Goal: Transaction & Acquisition: Book appointment/travel/reservation

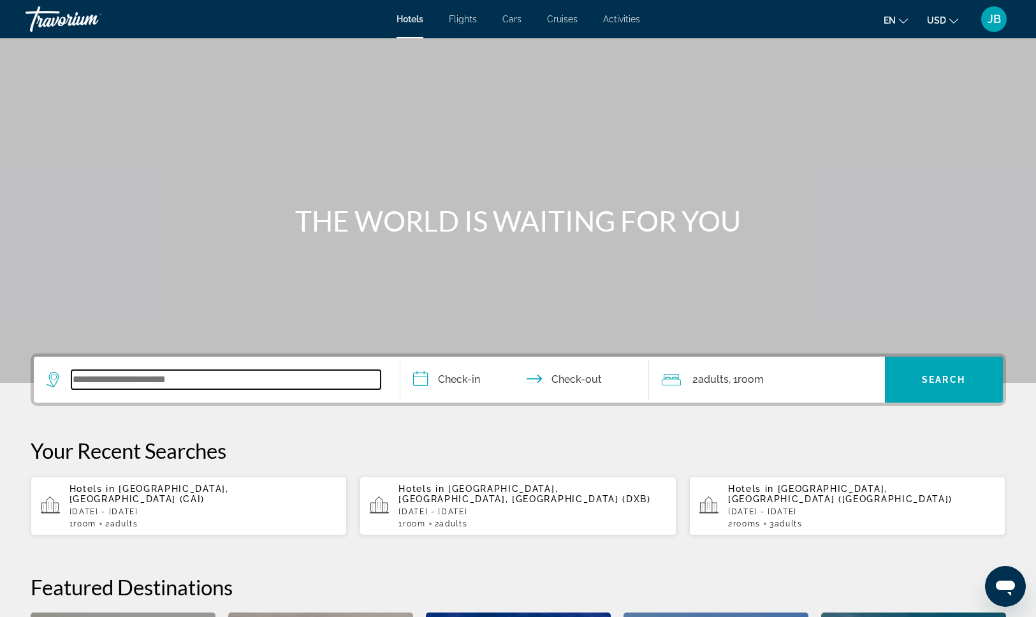
click at [147, 382] on input "Search widget" at bounding box center [225, 379] width 309 height 19
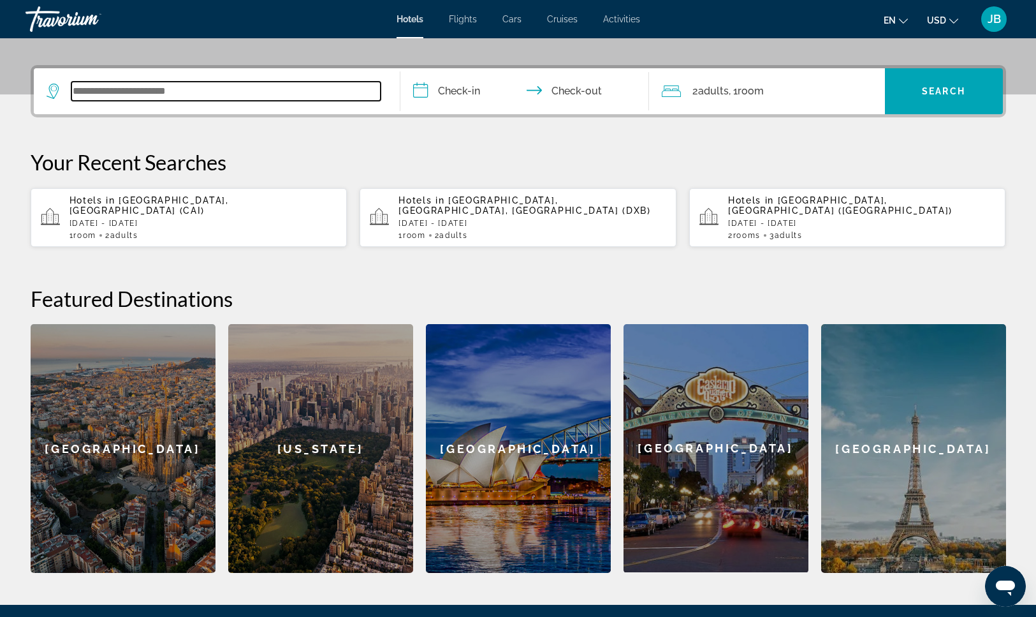
scroll to position [248, 0]
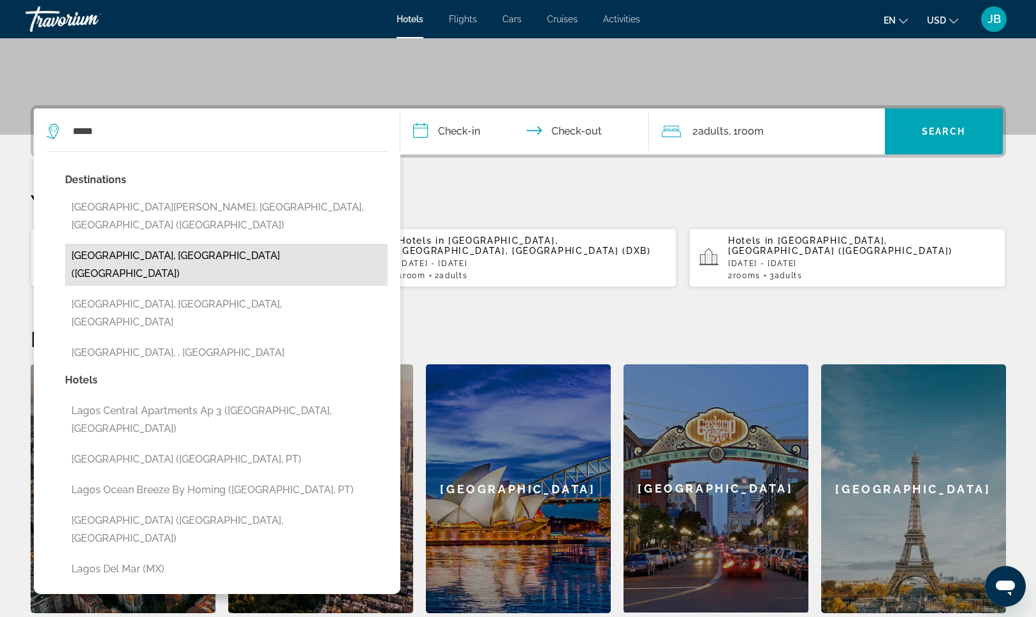
click at [202, 244] on button "[GEOGRAPHIC_DATA], [GEOGRAPHIC_DATA] ([GEOGRAPHIC_DATA])" at bounding box center [226, 265] width 323 height 42
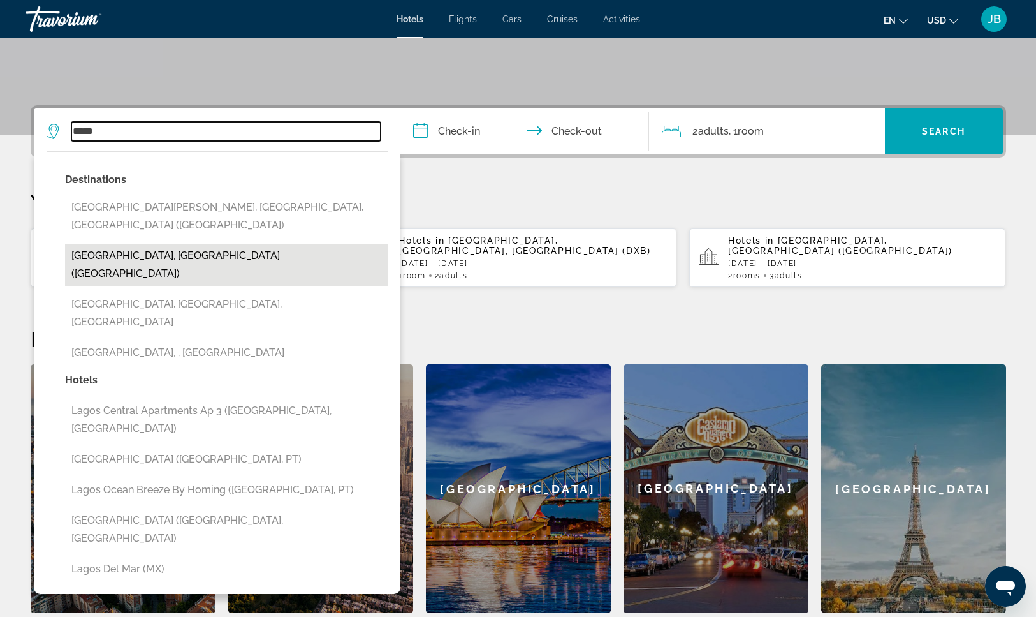
type input "**********"
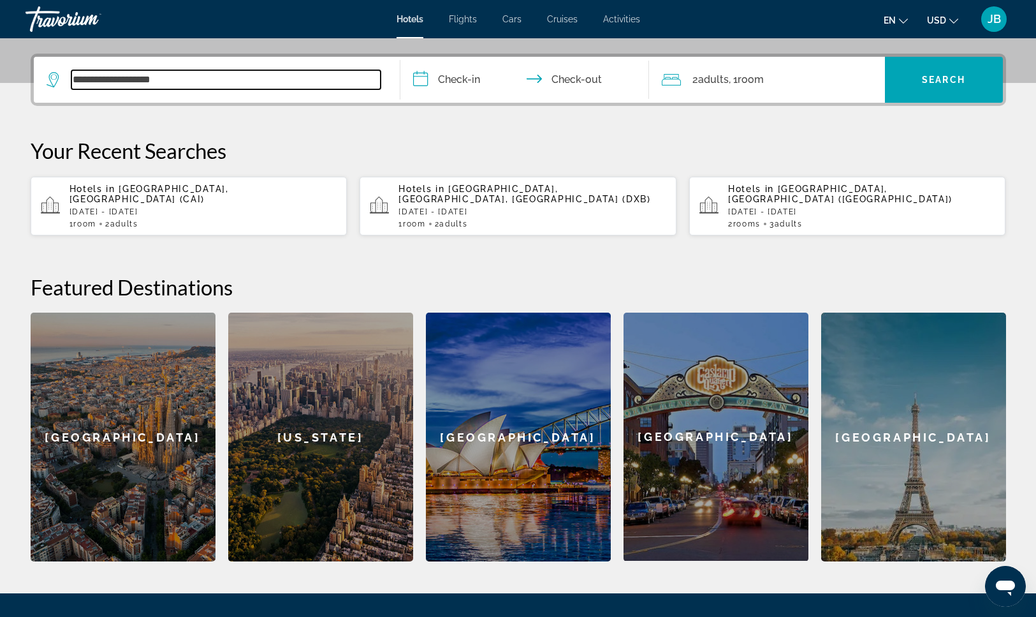
scroll to position [312, 0]
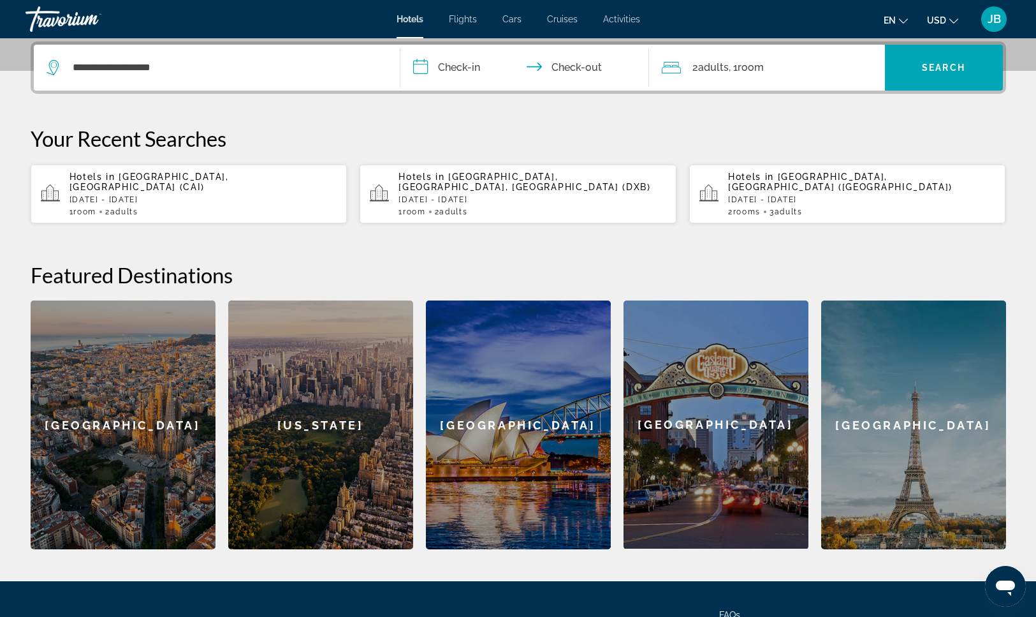
click at [454, 68] on input "**********" at bounding box center [528, 70] width 254 height 50
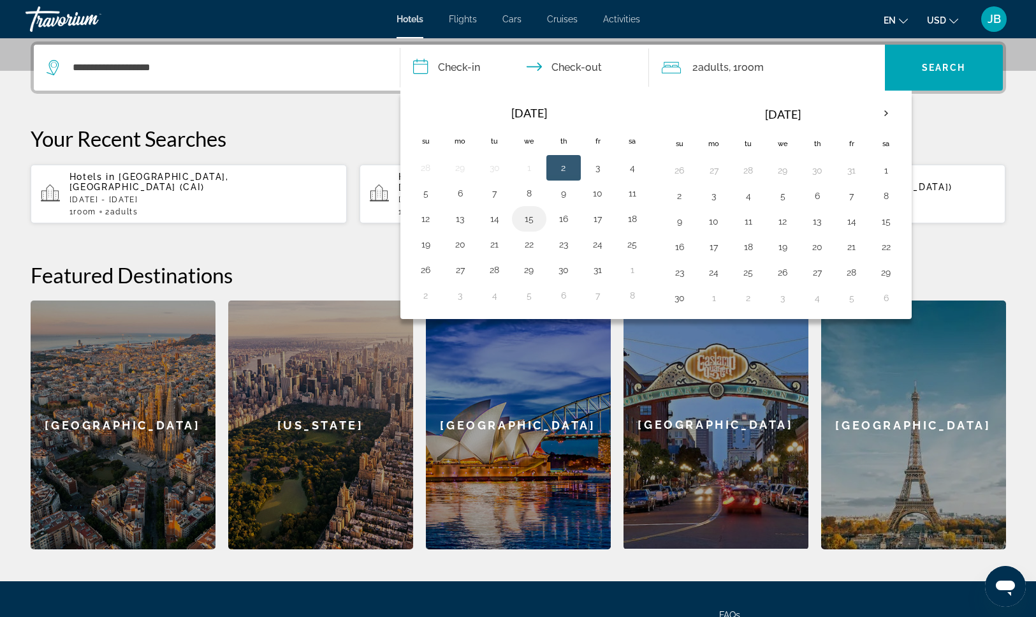
click at [522, 224] on button "15" at bounding box center [529, 219] width 20 height 18
click at [633, 219] on button "18" at bounding box center [632, 219] width 20 height 18
type input "**********"
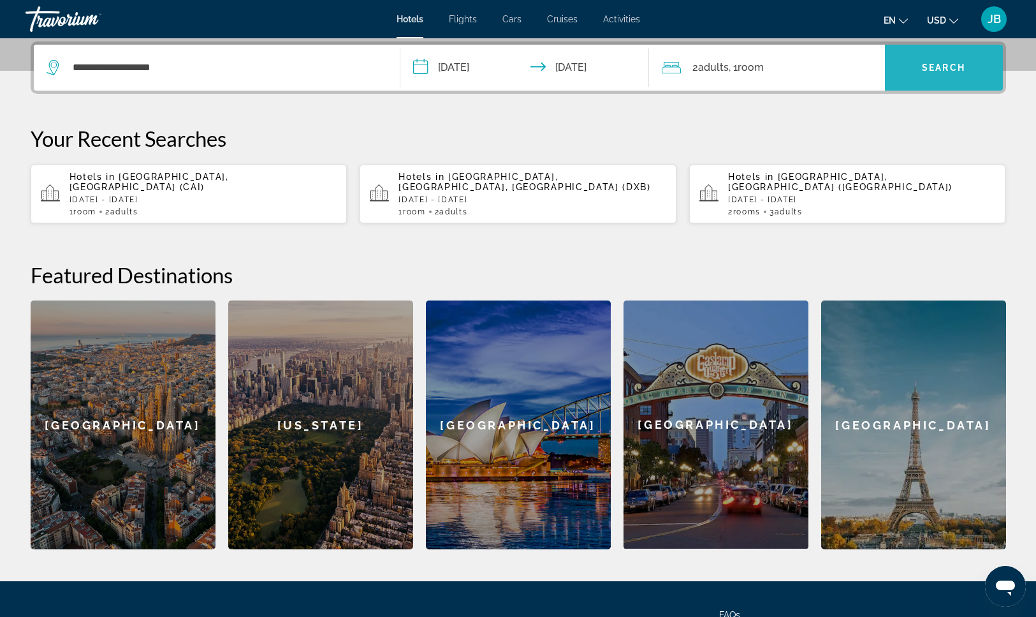
click at [952, 73] on span "Search widget" at bounding box center [944, 67] width 118 height 31
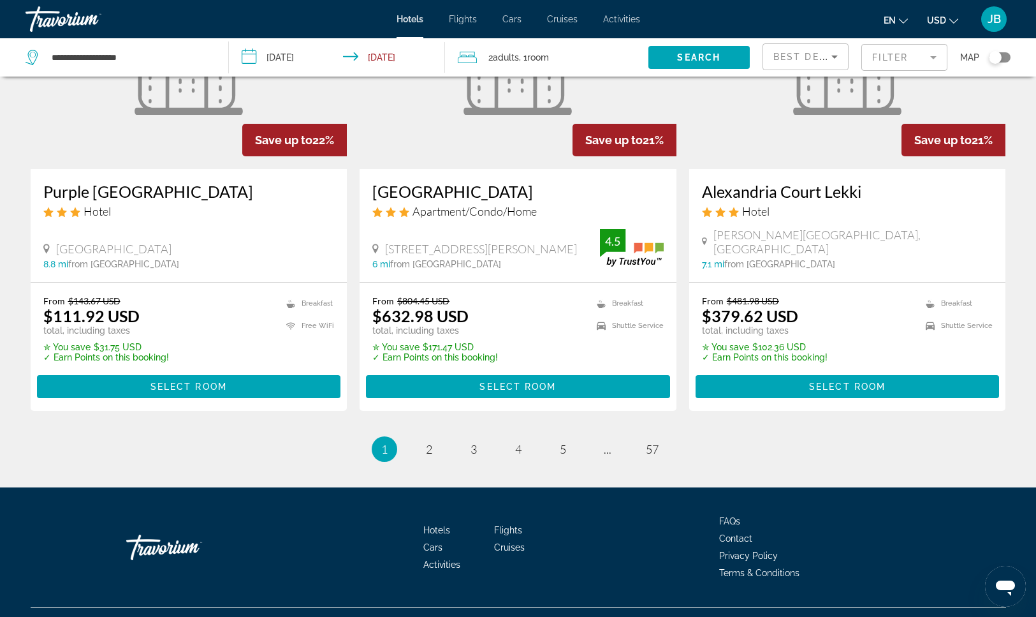
scroll to position [1594, 0]
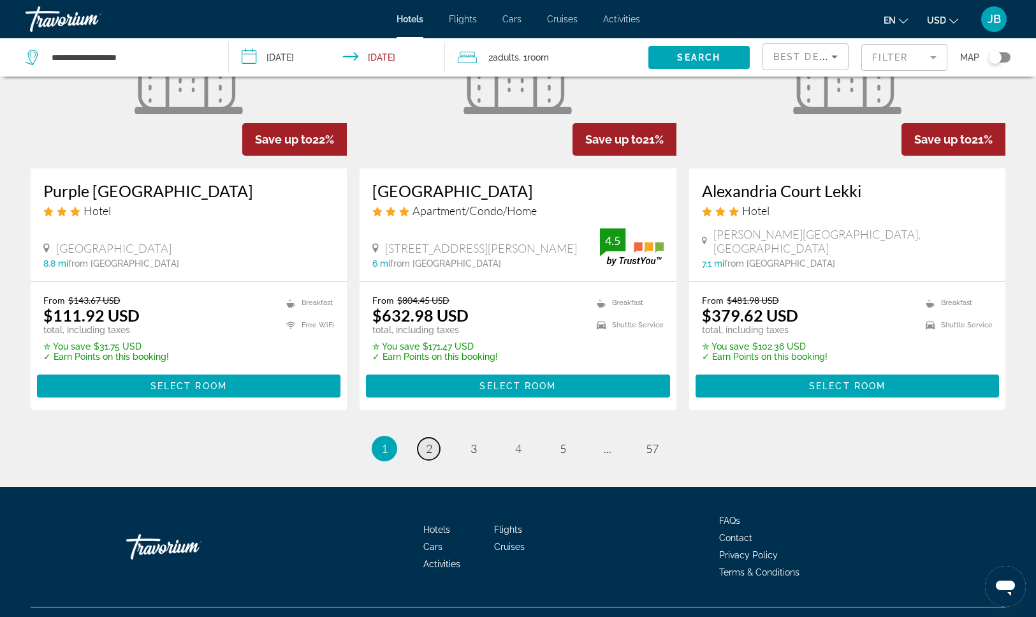
click at [432, 441] on span "2" at bounding box center [429, 448] width 6 height 14
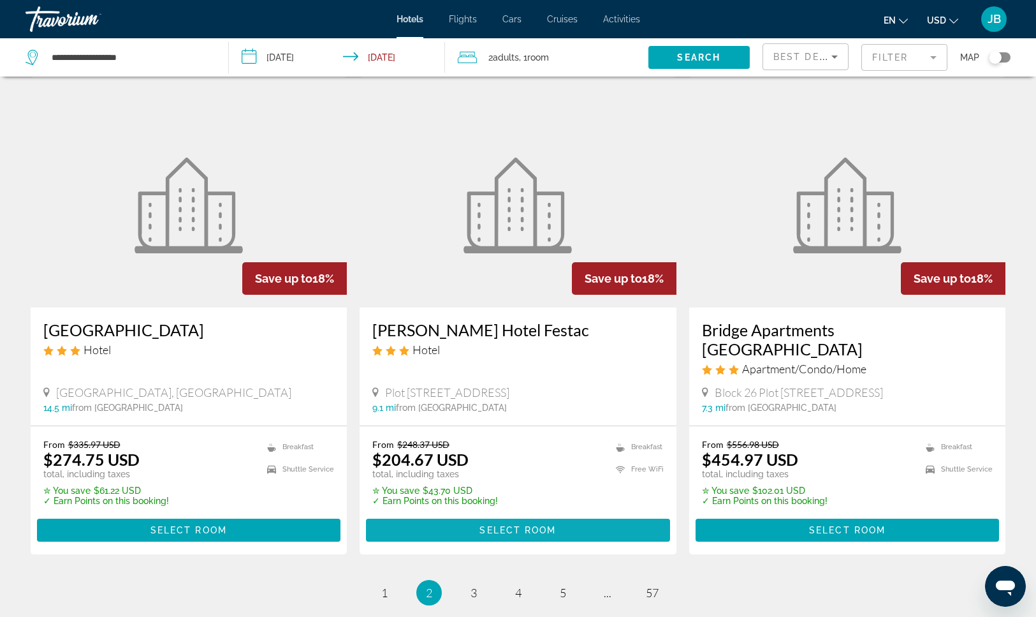
scroll to position [1592, 0]
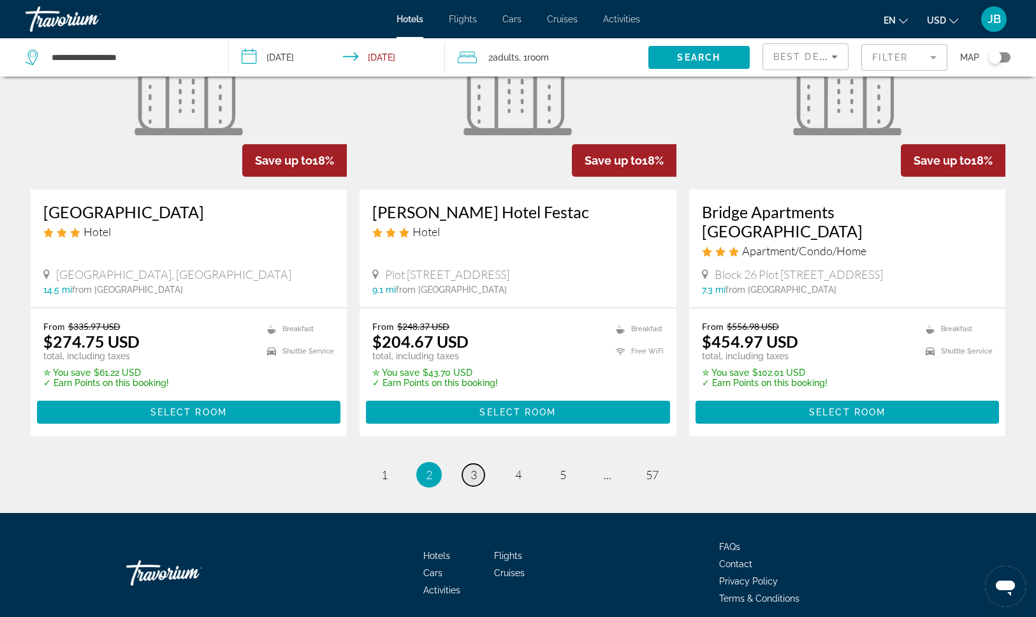
click at [474, 467] on span "3" at bounding box center [474, 474] width 6 height 14
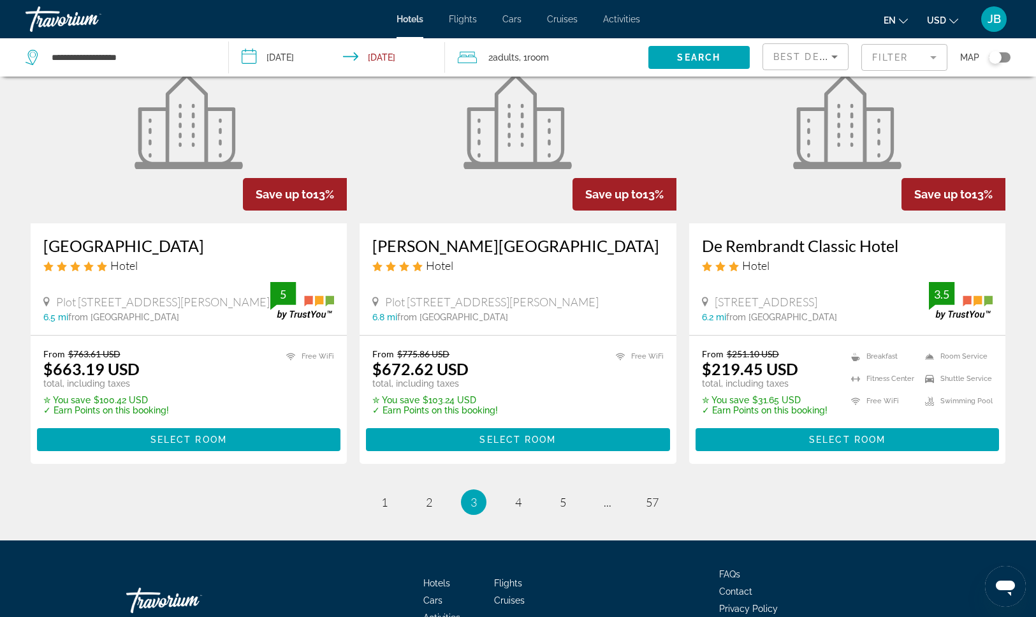
scroll to position [1531, 0]
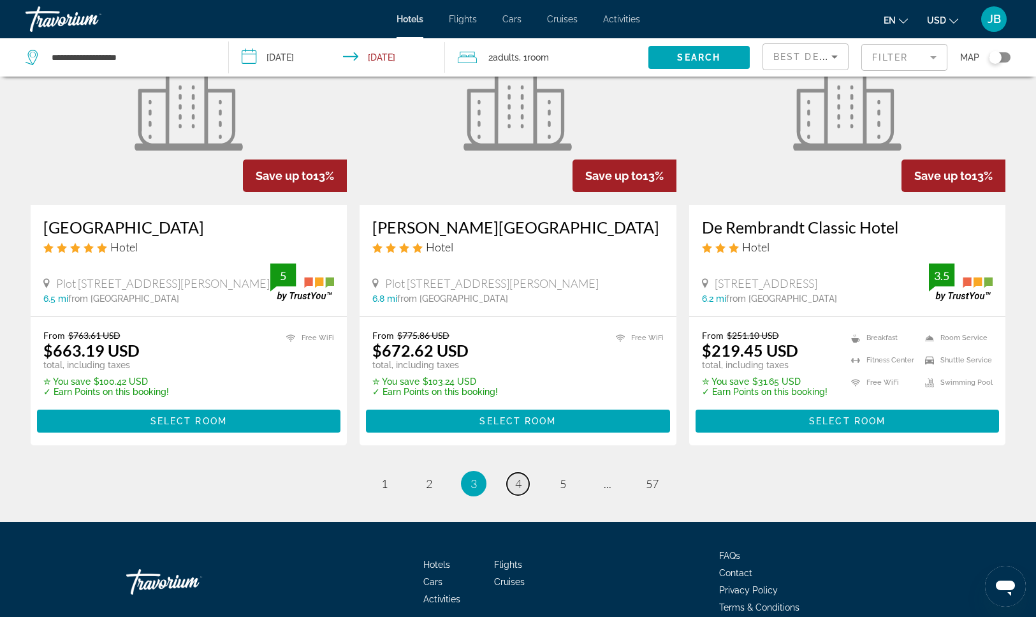
click at [518, 476] on span "4" at bounding box center [518, 483] width 6 height 14
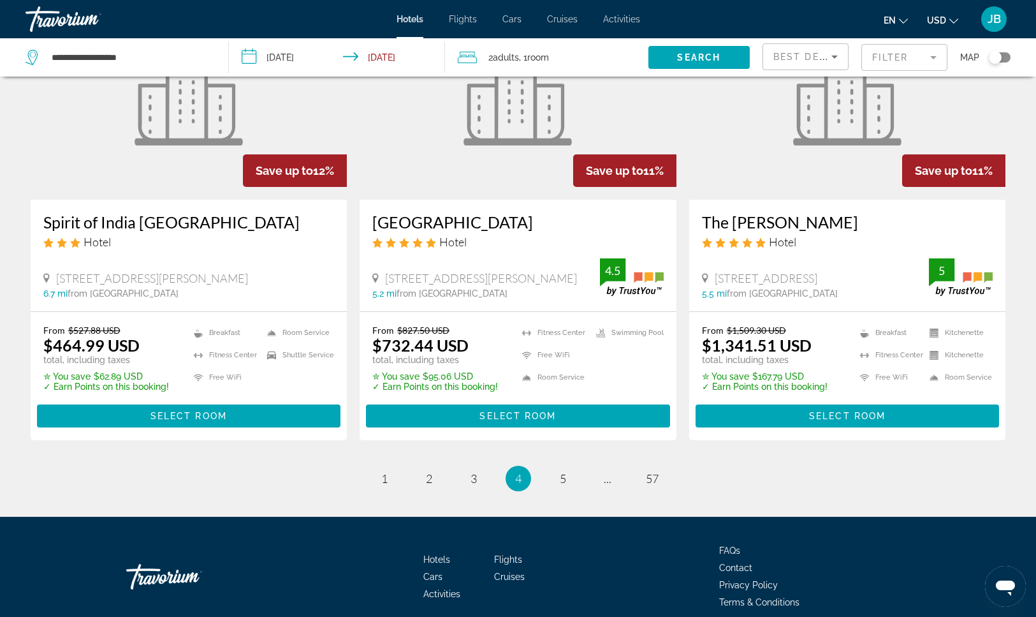
scroll to position [1554, 0]
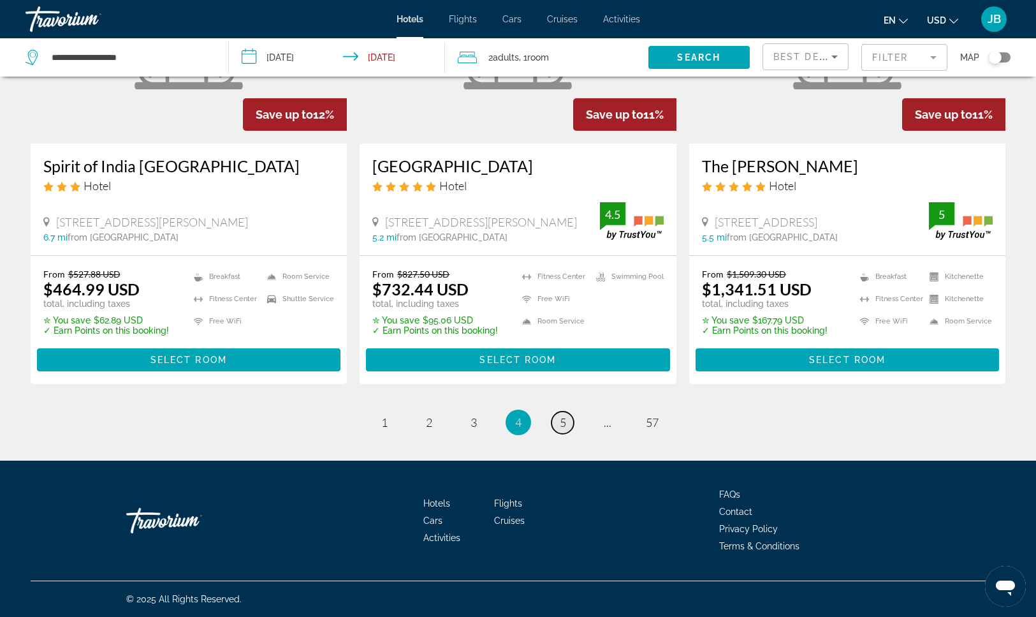
click at [561, 419] on span "5" at bounding box center [563, 422] width 6 height 14
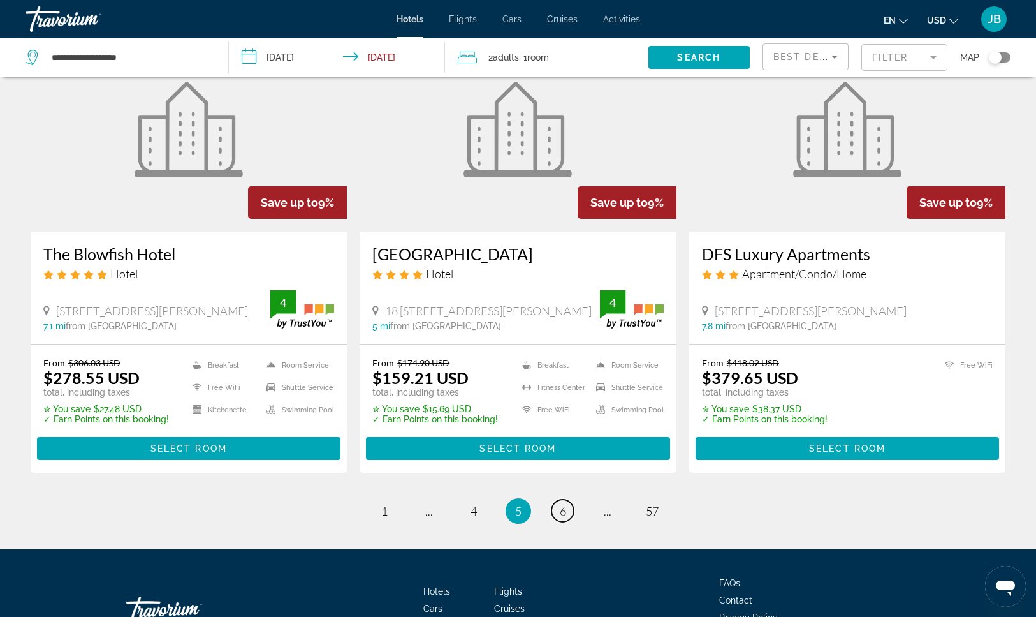
scroll to position [1581, 0]
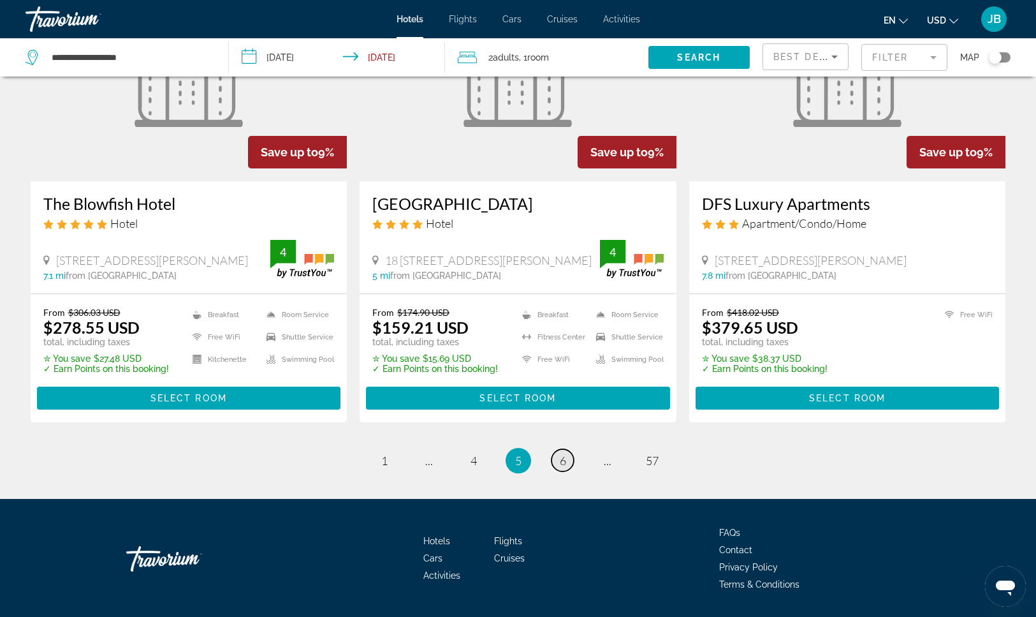
click at [567, 449] on link "page 6" at bounding box center [563, 460] width 22 height 22
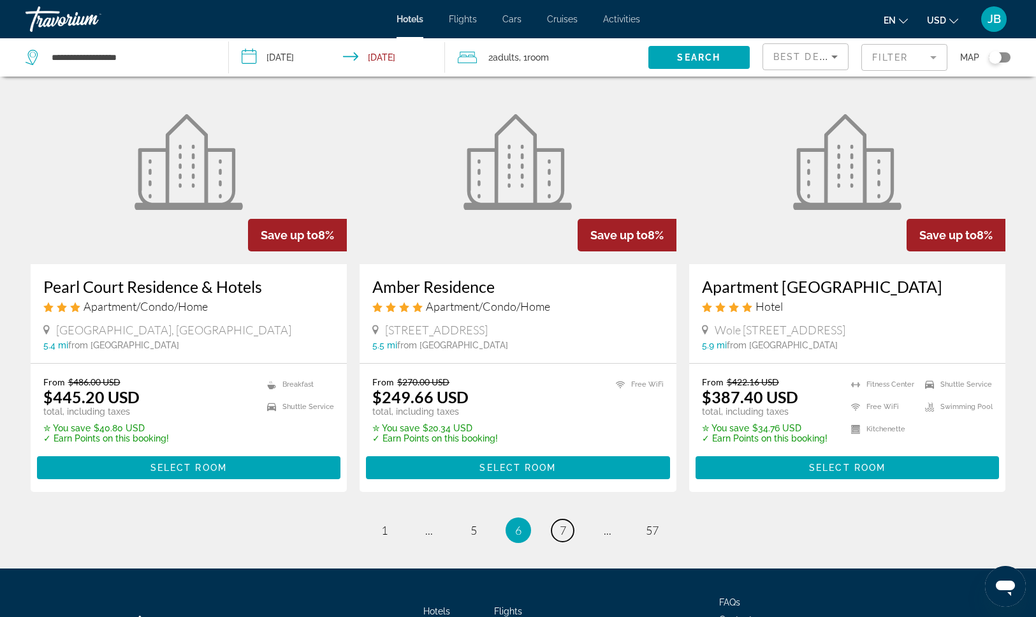
scroll to position [1555, 0]
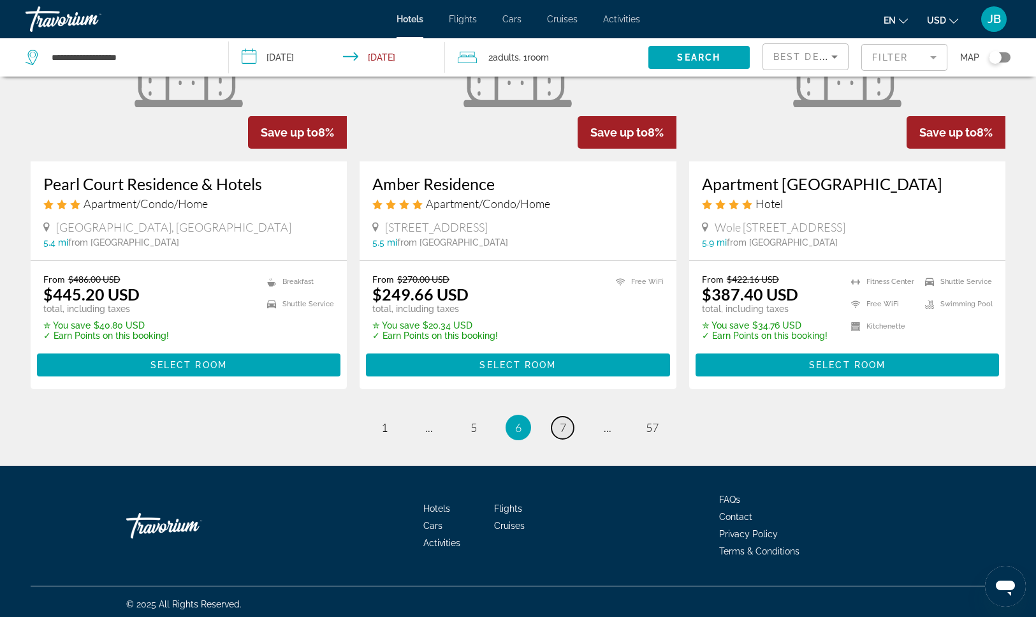
click at [568, 420] on link "page 7" at bounding box center [563, 427] width 22 height 22
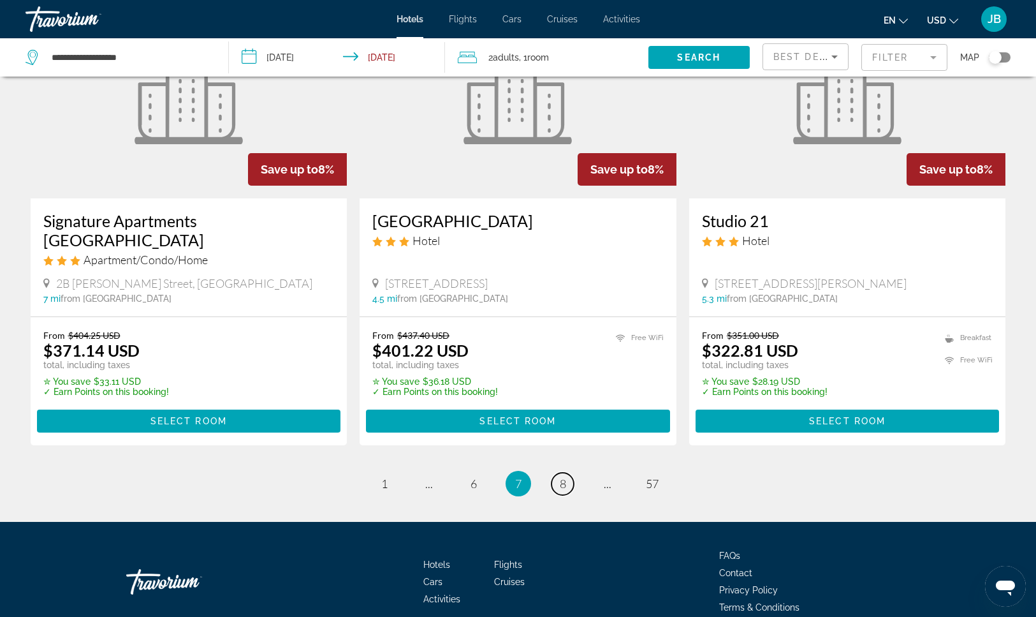
scroll to position [1541, 0]
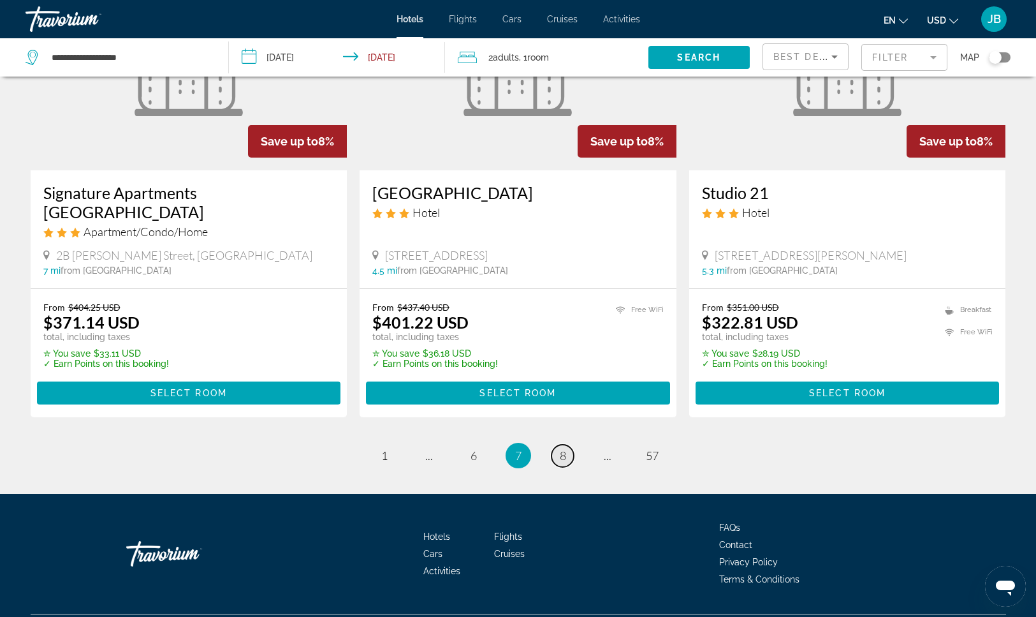
click at [560, 448] on span "8" at bounding box center [563, 455] width 6 height 14
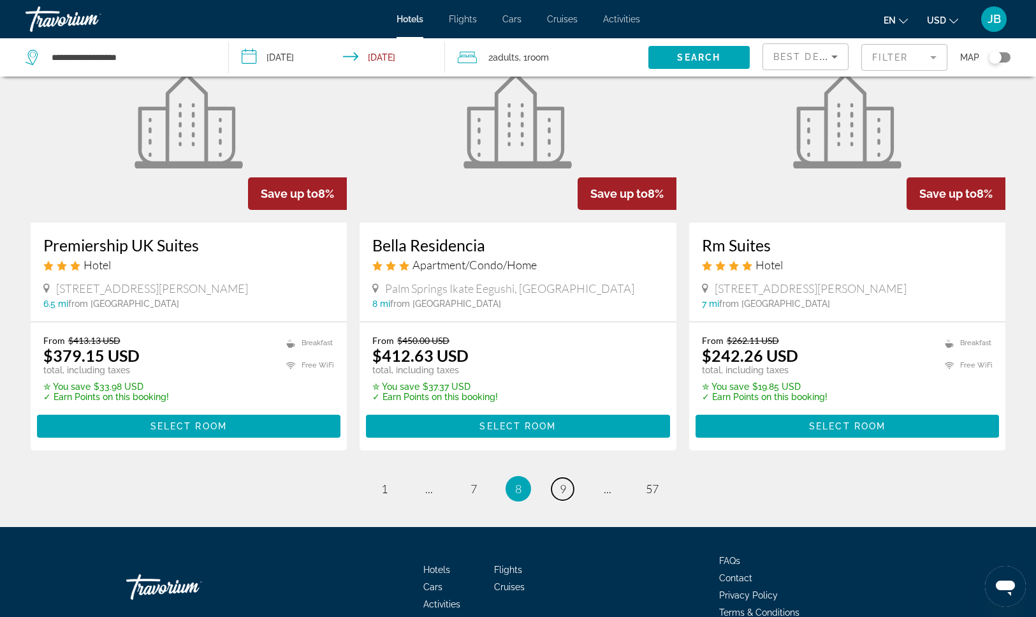
scroll to position [1531, 0]
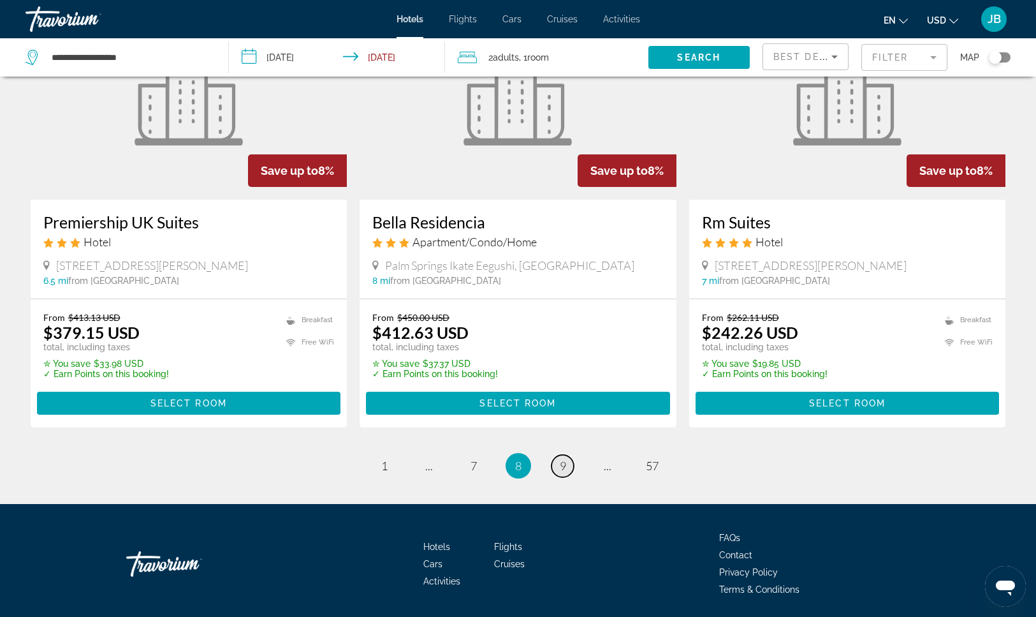
click at [560, 459] on span "9" at bounding box center [563, 466] width 6 height 14
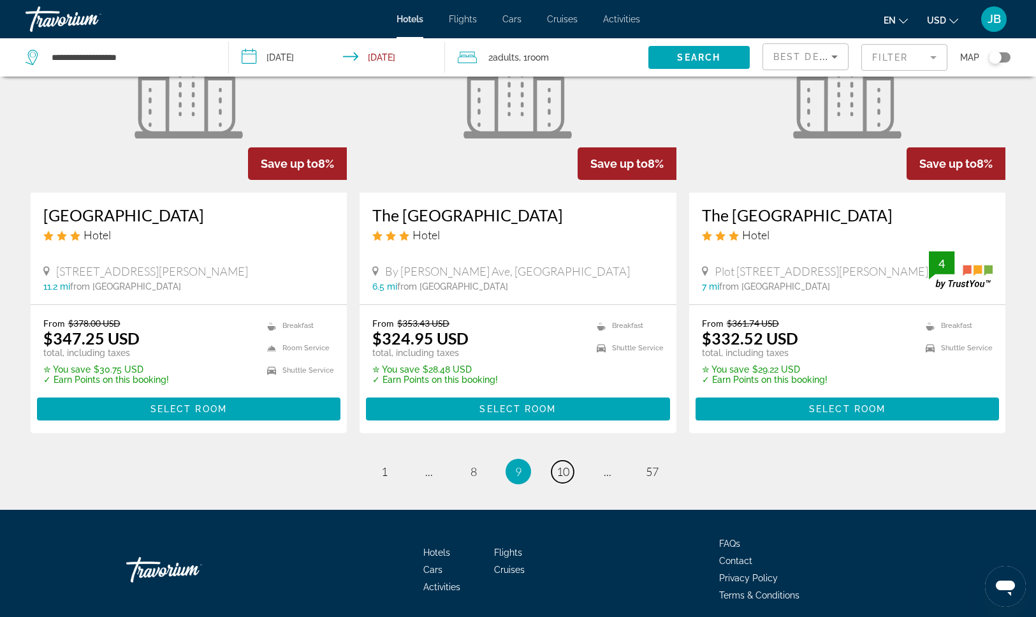
scroll to position [1574, 0]
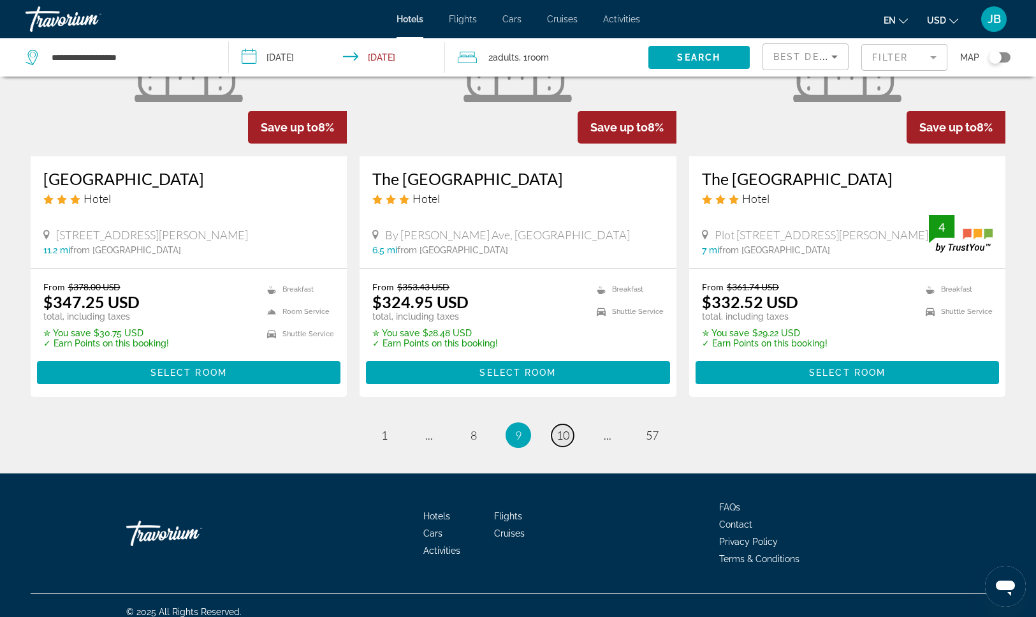
click at [563, 428] on span "10" at bounding box center [563, 435] width 13 height 14
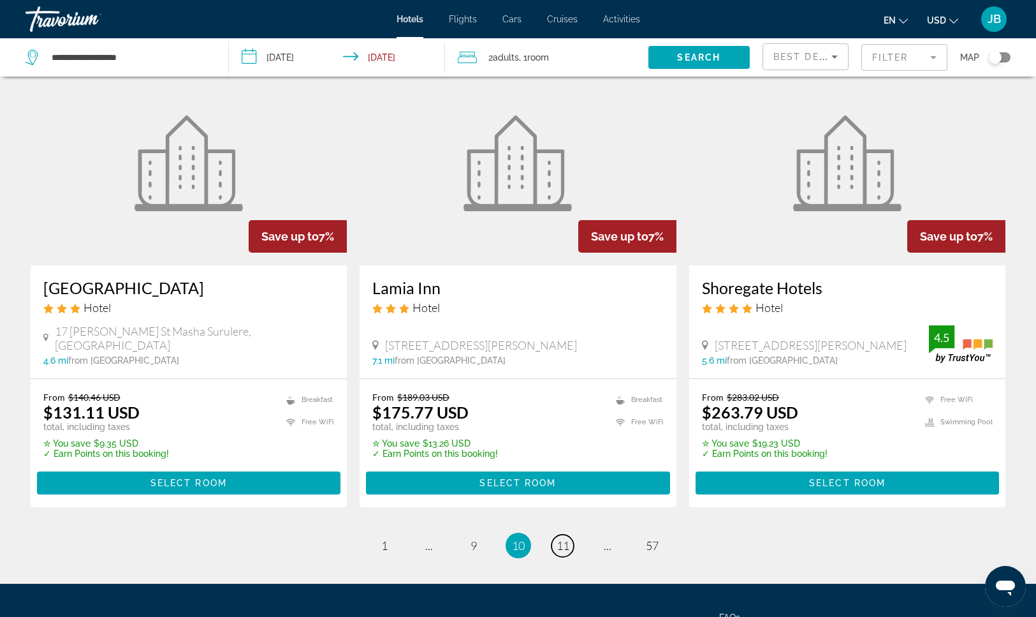
scroll to position [1580, 0]
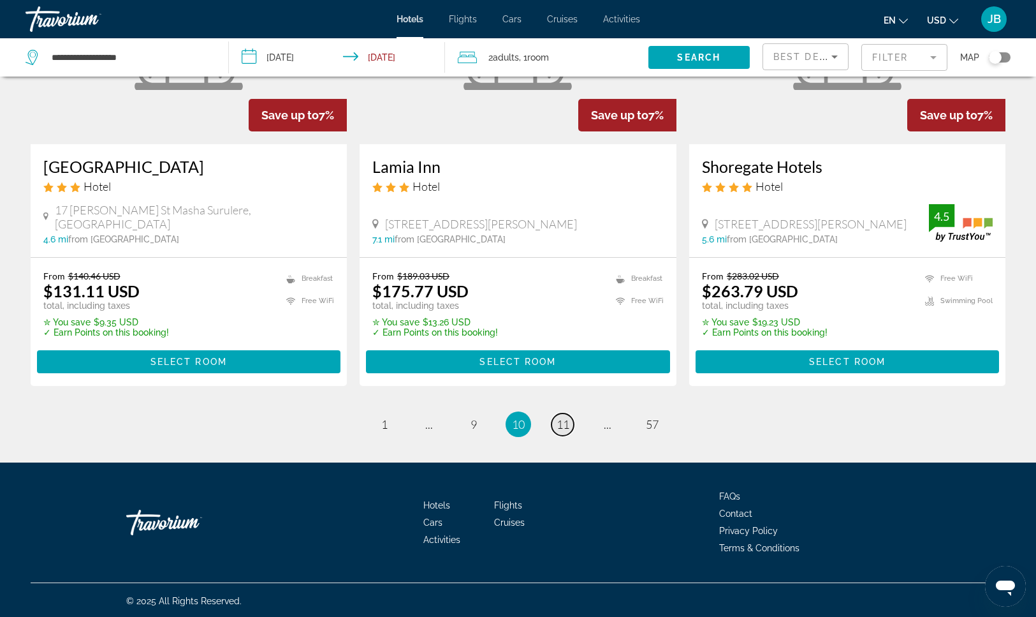
click at [563, 427] on span "11" at bounding box center [563, 424] width 13 height 14
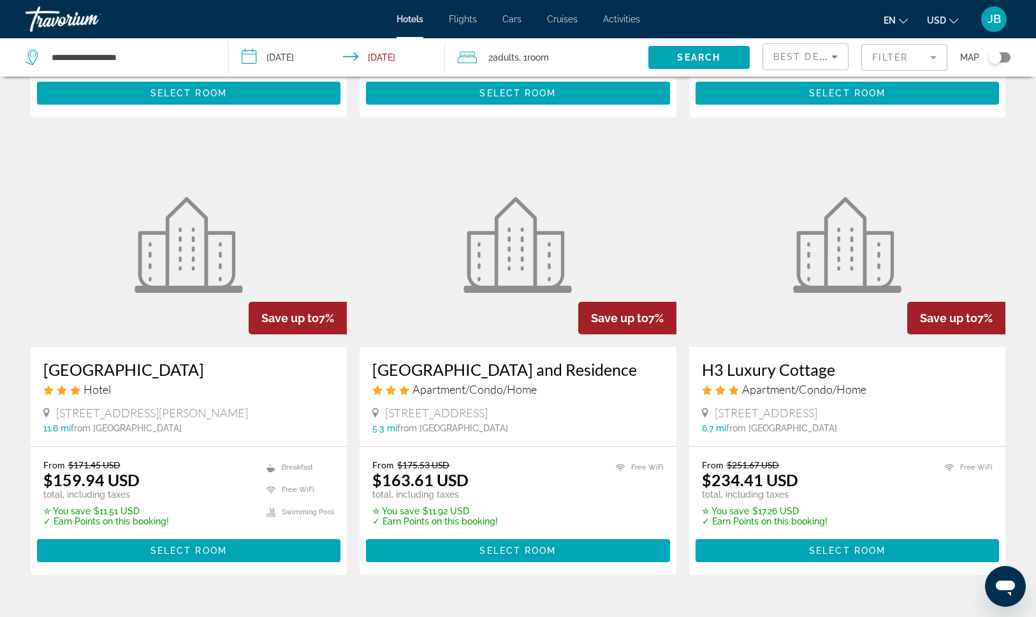
scroll to position [510, 0]
